Goal: Transaction & Acquisition: Purchase product/service

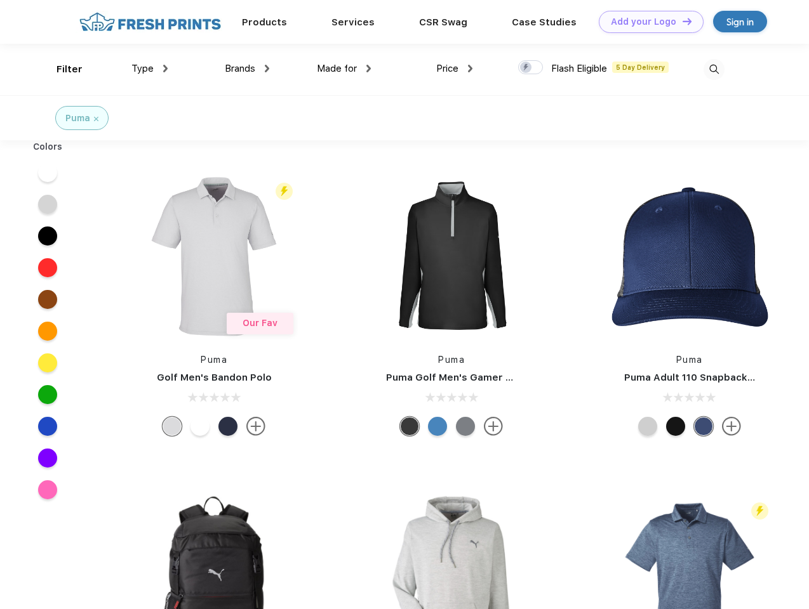
click at [646, 22] on link "Add your Logo Design Tool" at bounding box center [651, 22] width 105 height 22
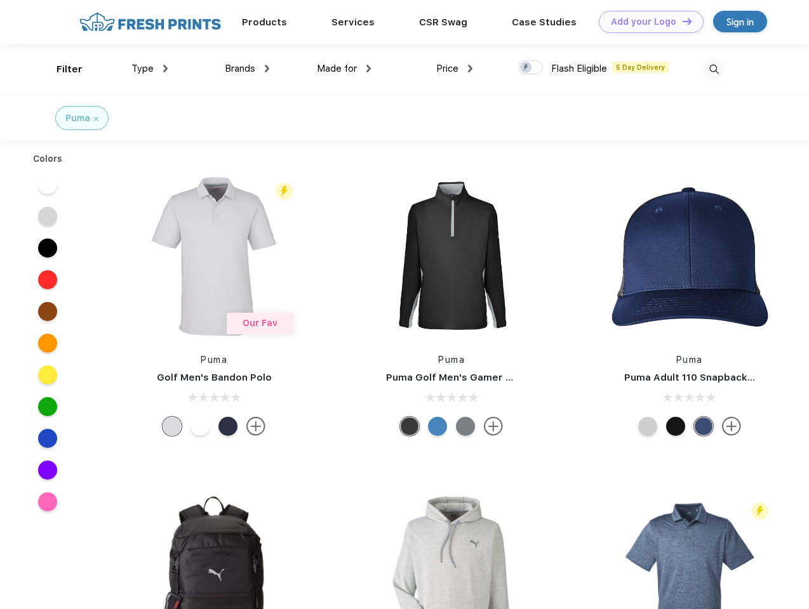
click at [0, 0] on div "Design Tool" at bounding box center [0, 0] width 0 height 0
click at [681, 21] on link "Add your Logo Design Tool" at bounding box center [651, 22] width 105 height 22
click at [61, 69] on div "Filter" at bounding box center [69, 69] width 26 height 15
click at [150, 69] on span "Type" at bounding box center [142, 68] width 22 height 11
click at [247, 69] on span "Brands" at bounding box center [240, 68] width 30 height 11
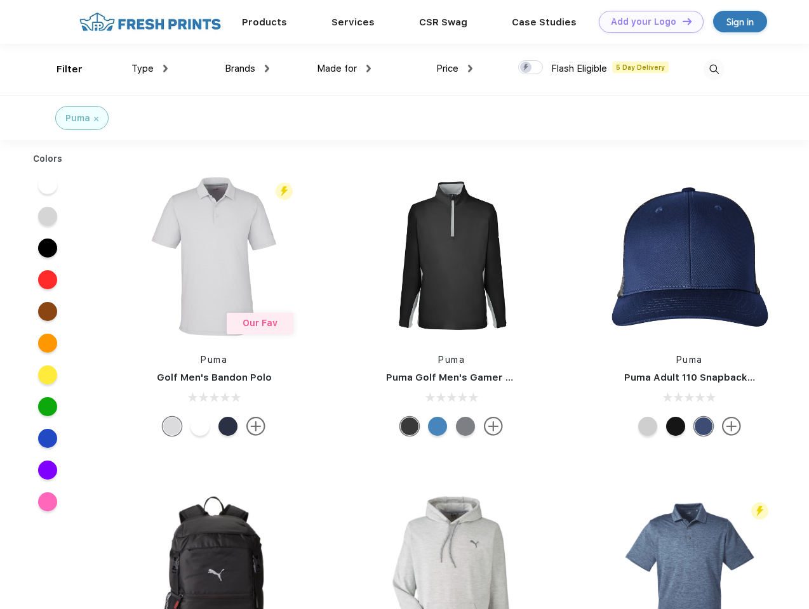
click at [344, 69] on span "Made for" at bounding box center [337, 68] width 40 height 11
click at [454, 69] on span "Price" at bounding box center [447, 68] width 22 height 11
click at [531, 68] on div at bounding box center [530, 67] width 25 height 14
click at [526, 68] on input "checkbox" at bounding box center [522, 64] width 8 height 8
click at [713, 69] on img at bounding box center [713, 69] width 21 height 21
